Goal: Transaction & Acquisition: Purchase product/service

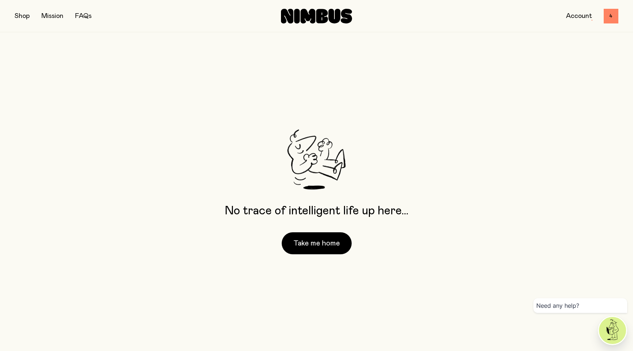
click at [23, 15] on button "button" at bounding box center [22, 16] width 15 height 10
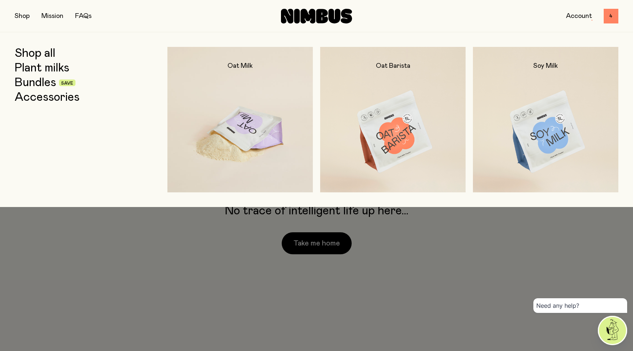
click at [222, 97] on img at bounding box center [239, 132] width 145 height 171
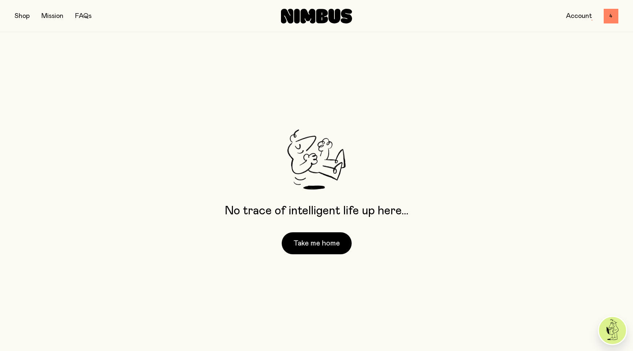
click at [27, 16] on button "button" at bounding box center [22, 16] width 15 height 10
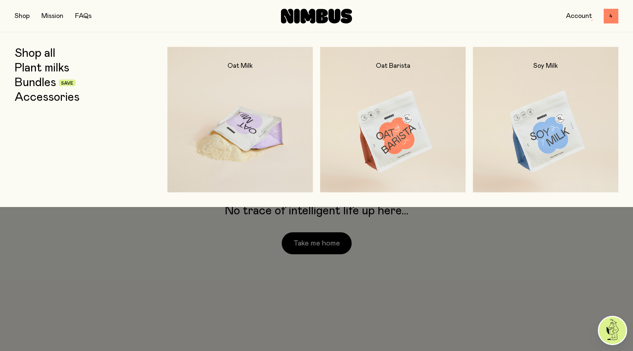
click at [252, 114] on img at bounding box center [239, 132] width 145 height 171
